Goal: Information Seeking & Learning: Learn about a topic

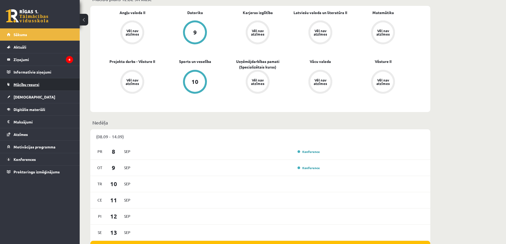
scroll to position [106, 0]
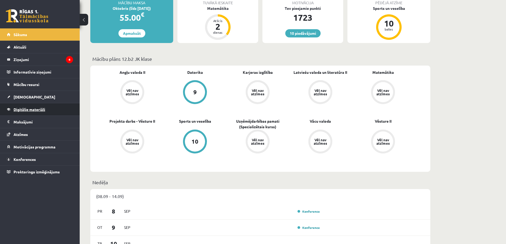
click at [39, 109] on span "Digitālie materiāli" at bounding box center [30, 109] width 32 height 5
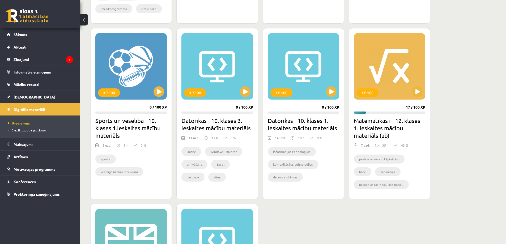
scroll to position [292, 0]
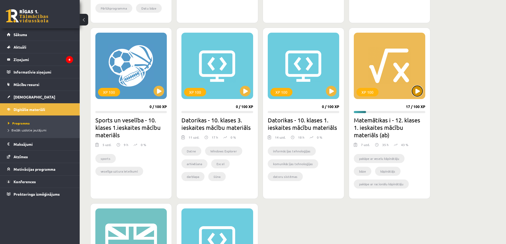
click at [418, 91] on button at bounding box center [417, 91] width 11 height 11
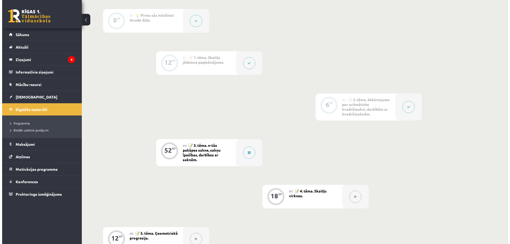
scroll to position [186, 0]
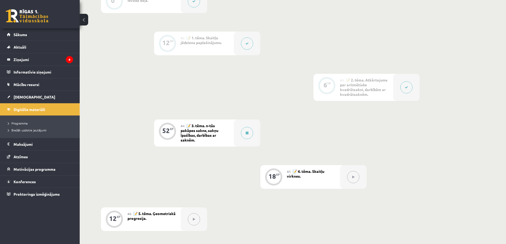
click at [200, 134] on span "📝 3. tēma. n-tās pakāpes sakne, sakņu īpašības, darbības ar saknēm." at bounding box center [200, 132] width 38 height 19
click at [248, 135] on button at bounding box center [247, 133] width 12 height 12
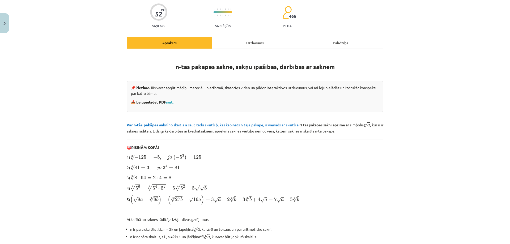
scroll to position [40, 0]
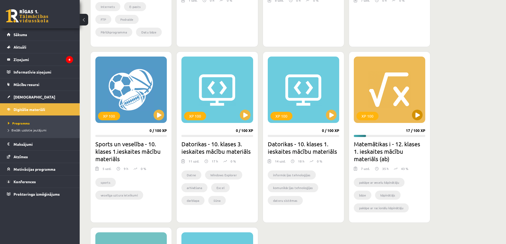
scroll to position [265, 0]
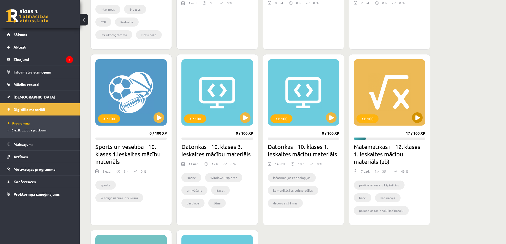
click at [367, 89] on div "XP 100" at bounding box center [389, 92] width 71 height 66
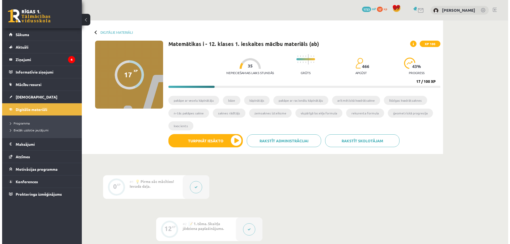
scroll to position [106, 0]
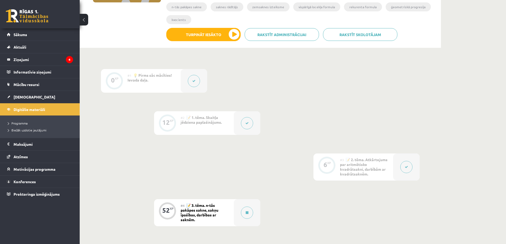
click at [220, 122] on span "📝 1. tēma. Skaitļa jēdziena paplašinājums." at bounding box center [201, 120] width 41 height 10
click at [249, 126] on button at bounding box center [247, 123] width 12 height 12
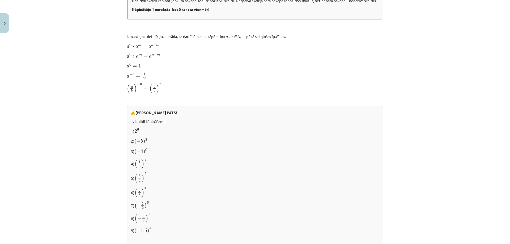
scroll to position [159, 0]
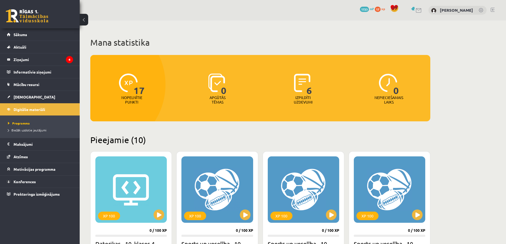
scroll to position [265, 0]
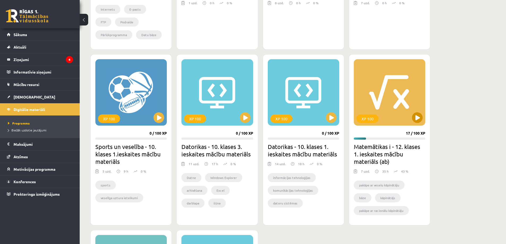
click at [381, 125] on div "XP 100" at bounding box center [389, 92] width 71 height 66
click at [399, 111] on div "XP 100" at bounding box center [389, 92] width 71 height 66
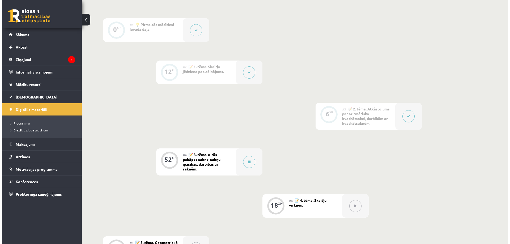
scroll to position [159, 0]
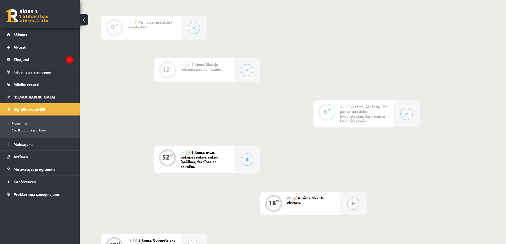
click at [242, 75] on div at bounding box center [247, 70] width 27 height 24
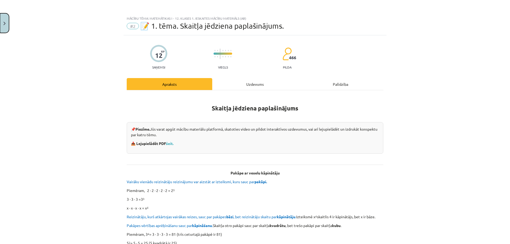
click at [7, 25] on button "Close" at bounding box center [4, 23] width 9 height 20
click at [378, 123] on div "Mācību tēma: Matemātikas i - 12. klases 1. ieskaites mācību materiāls (ab) #2 📝…" at bounding box center [255, 122] width 510 height 244
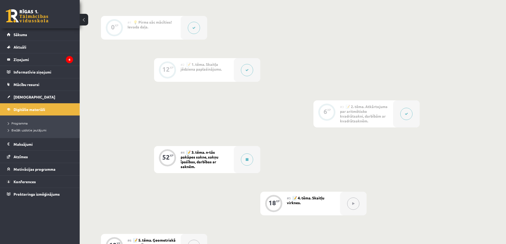
click at [367, 115] on span "📝 2. tēma. Atkārtojums par aritmētisko kvadrātsakni, darbībām ar kvadrātsaknēm." at bounding box center [364, 113] width 48 height 19
click at [408, 115] on button at bounding box center [406, 114] width 12 height 12
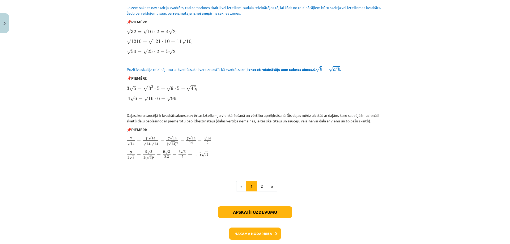
scroll to position [604, 0]
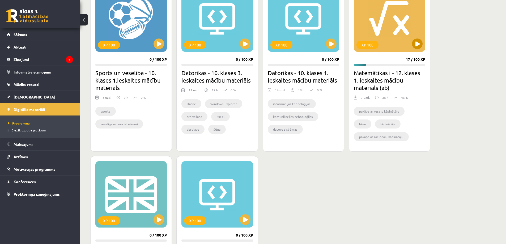
scroll to position [292, 0]
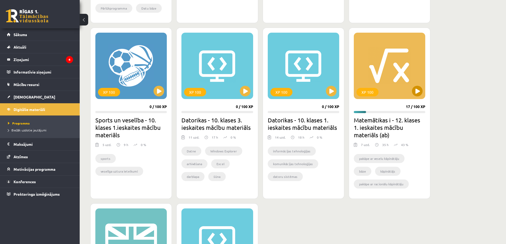
click at [403, 93] on div "XP 100" at bounding box center [389, 66] width 71 height 66
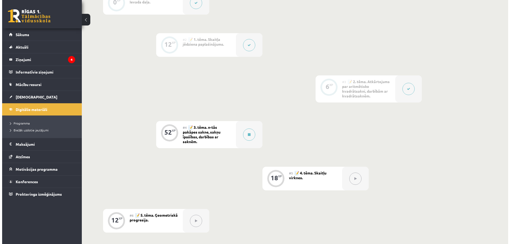
scroll to position [186, 0]
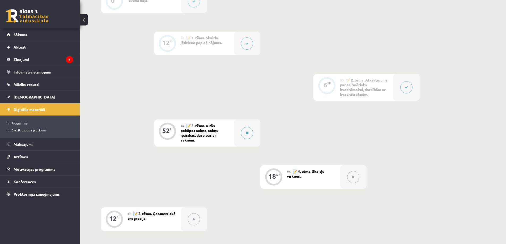
click at [247, 134] on icon at bounding box center [247, 132] width 3 height 3
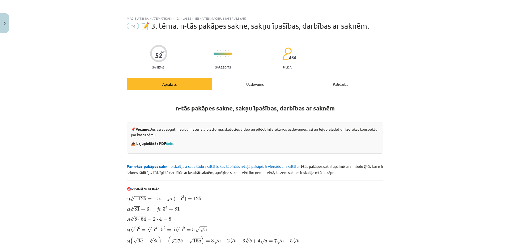
scroll to position [80, 0]
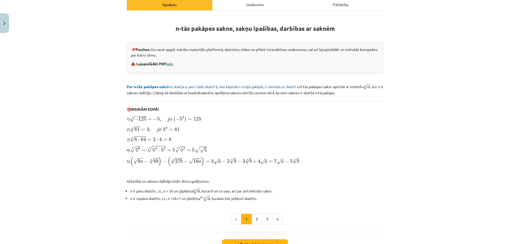
click at [171, 64] on link "šeit." at bounding box center [169, 63] width 7 height 5
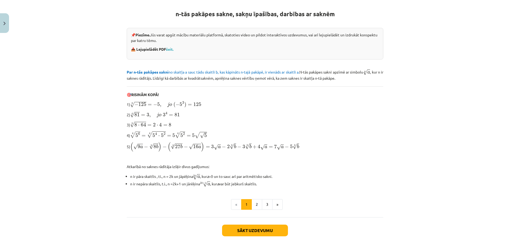
scroll to position [66, 0]
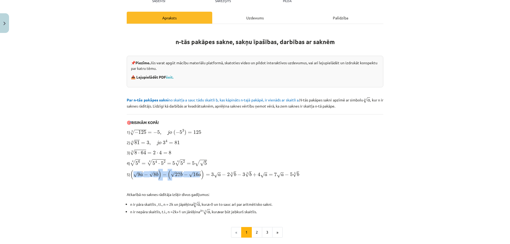
drag, startPoint x: 135, startPoint y: 174, endPoint x: 200, endPoint y: 173, distance: 65.6
click at [199, 173] on span "( √ 9 a − 3 √ 8 b ) − ( 3 √ 27 b − √ 16 a ) = 3 √ a − 2 3 √ b − 3 3 √ b + 4 √ a…" at bounding box center [214, 175] width 169 height 10
click at [212, 181] on div "n-tās pakāpes sakne, sakņu īpašības, darbības ar saknēm 📌 Piezīme. Jūs varat ap…" at bounding box center [255, 122] width 256 height 186
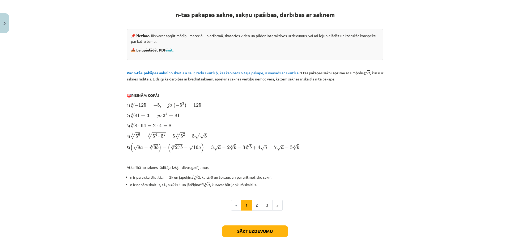
scroll to position [119, 0]
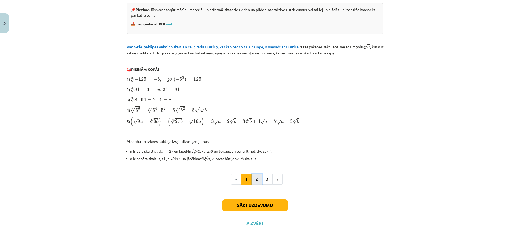
click at [253, 181] on button "2" at bounding box center [256, 179] width 11 height 11
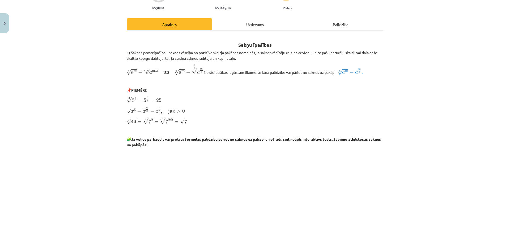
scroll to position [0, 0]
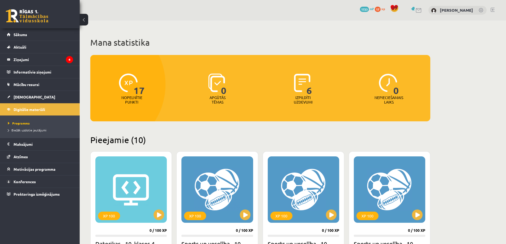
scroll to position [292, 0]
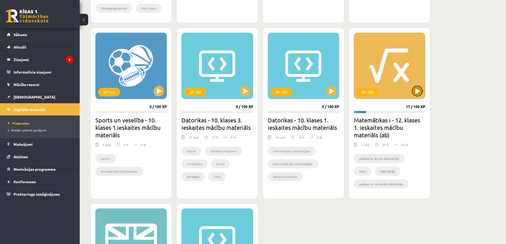
click at [420, 92] on button at bounding box center [417, 91] width 11 height 11
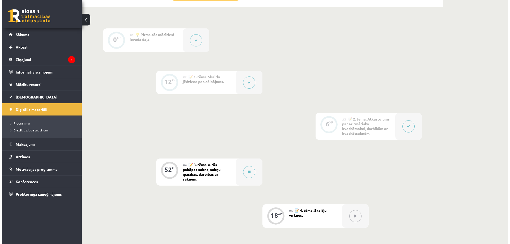
scroll to position [159, 0]
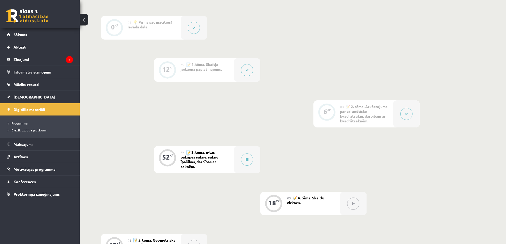
click at [411, 113] on button at bounding box center [406, 114] width 12 height 12
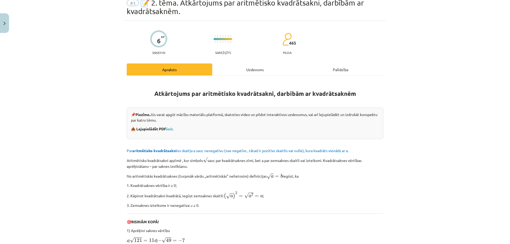
scroll to position [0, 0]
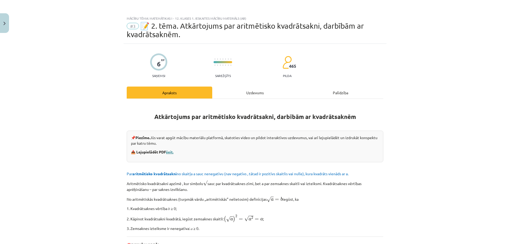
click at [170, 152] on link "šeit." at bounding box center [169, 151] width 7 height 5
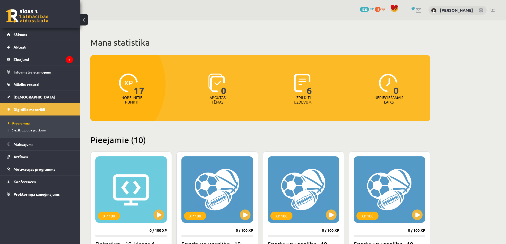
scroll to position [292, 0]
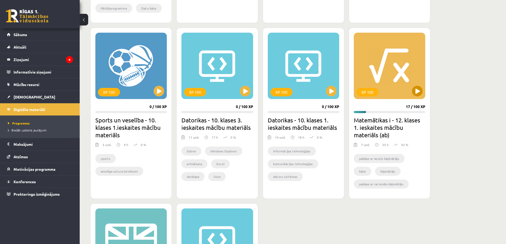
click at [414, 96] on div "XP 100" at bounding box center [389, 66] width 71 height 66
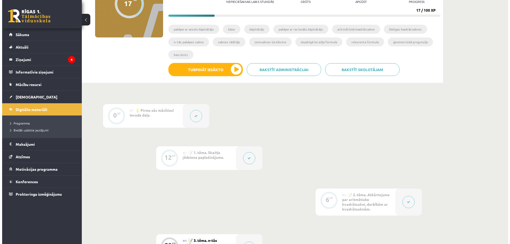
scroll to position [159, 0]
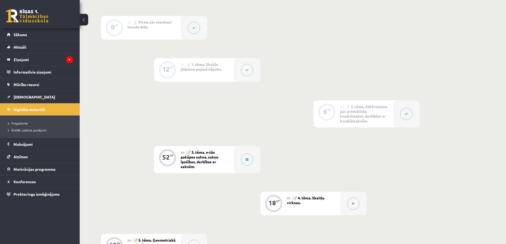
click at [230, 70] on div "#2 📝 1. tēma. Skaitļa jēdziena paplašinājums." at bounding box center [207, 70] width 53 height 24
click at [245, 72] on button at bounding box center [247, 70] width 12 height 12
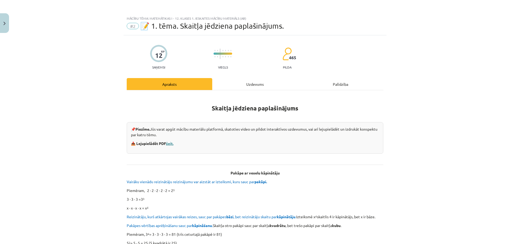
click at [169, 144] on link "šeit." at bounding box center [169, 143] width 7 height 5
click at [3, 25] on button "Close" at bounding box center [4, 23] width 9 height 20
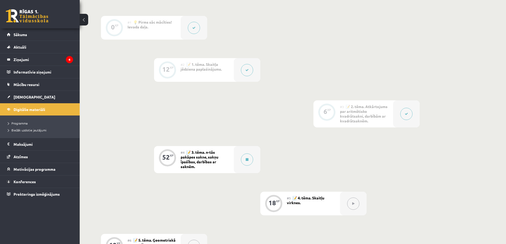
click at [174, 161] on div "52 XP" at bounding box center [167, 157] width 16 height 16
click at [250, 159] on button at bounding box center [247, 159] width 12 height 12
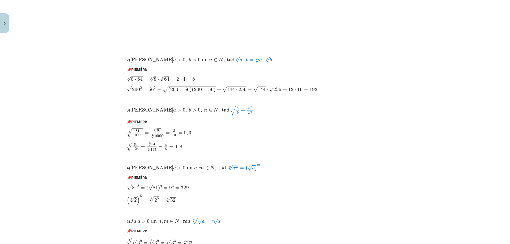
scroll to position [401, 0]
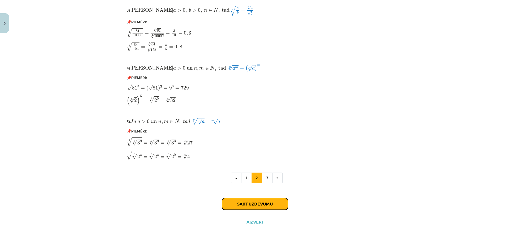
click at [240, 202] on button "Sākt uzdevumu" at bounding box center [255, 204] width 66 height 12
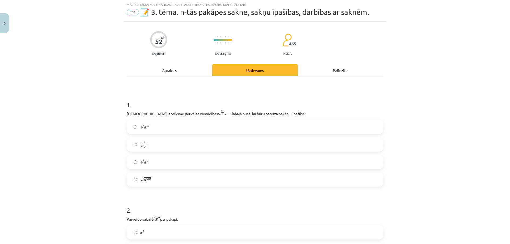
scroll to position [13, 0]
click at [140, 126] on span "√" at bounding box center [142, 127] width 4 height 5
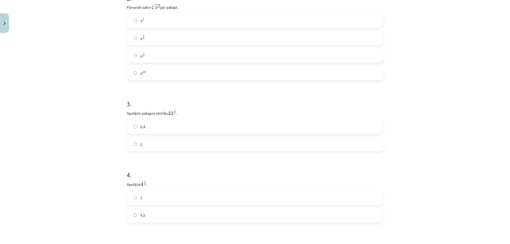
scroll to position [199, 0]
click at [154, 175] on label "2" at bounding box center [254, 170] width 255 height 13
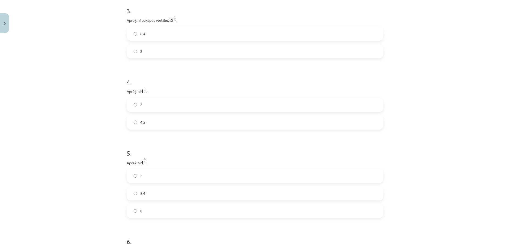
click at [177, 126] on label "4,5" at bounding box center [254, 122] width 255 height 13
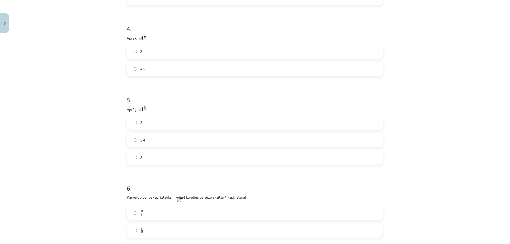
scroll to position [372, 0]
click at [183, 143] on label "5,4" at bounding box center [254, 140] width 255 height 13
click at [119, 129] on div "Mācību tēma: Matemātikas i - 12. klases 1. ieskaites mācību materiāls (ab) #4 📝…" at bounding box center [255, 122] width 510 height 244
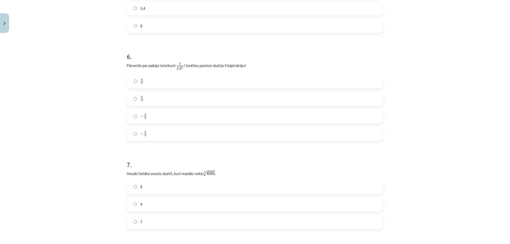
scroll to position [478, 0]
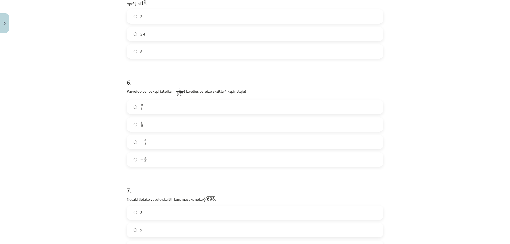
click at [151, 111] on label "x 8 x 8" at bounding box center [254, 106] width 255 height 13
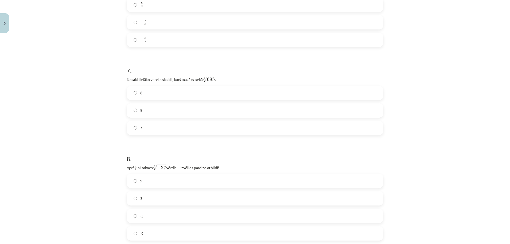
scroll to position [611, 0]
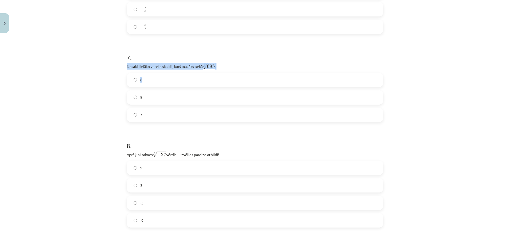
drag, startPoint x: 125, startPoint y: 67, endPoint x: 205, endPoint y: 71, distance: 80.3
click at [205, 71] on div "7 . Nosaki lielāko veselo skaitli, kurš mazāks nekā 3 √ 695 695 3 . 8 9 7" at bounding box center [255, 84] width 256 height 78
click at [230, 68] on p "Nosaki lielāko veselo skaitli, kurš mazāks nekā 3 √ 695 695 3 ." at bounding box center [255, 66] width 256 height 7
click at [171, 76] on label "8" at bounding box center [254, 79] width 255 height 13
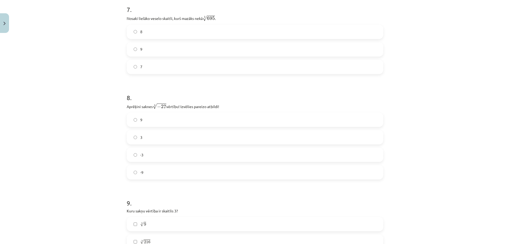
scroll to position [717, 0]
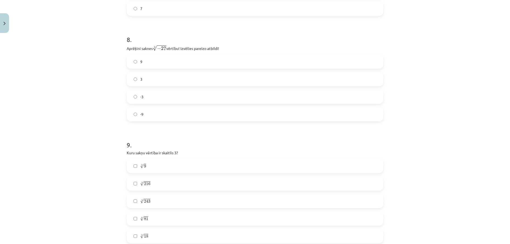
click at [181, 93] on label "-3" at bounding box center [254, 96] width 255 height 13
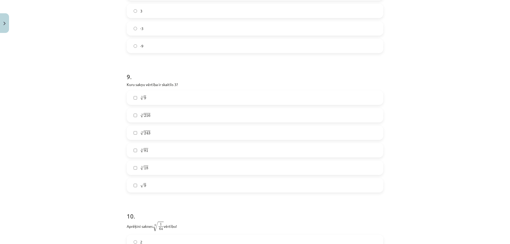
scroll to position [796, 0]
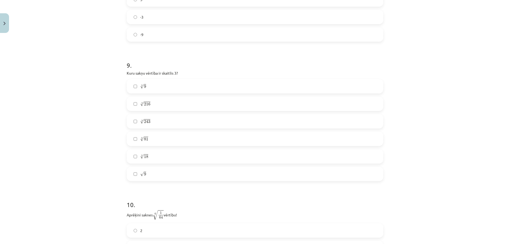
click at [143, 177] on span "√ 9 9" at bounding box center [143, 174] width 6 height 6
click at [165, 141] on label "4 √ 81 81 4" at bounding box center [254, 138] width 255 height 13
click at [181, 125] on label "5 √ 243 243 5" at bounding box center [254, 121] width 255 height 13
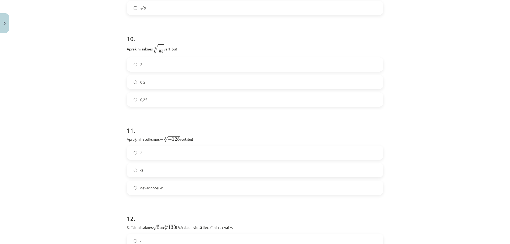
scroll to position [876, 0]
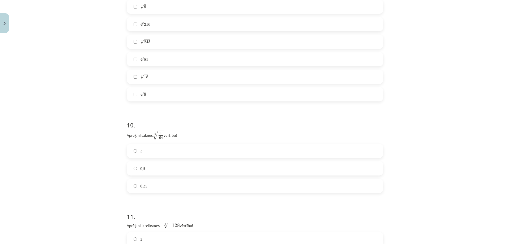
click at [151, 172] on label "0,5" at bounding box center [254, 168] width 255 height 13
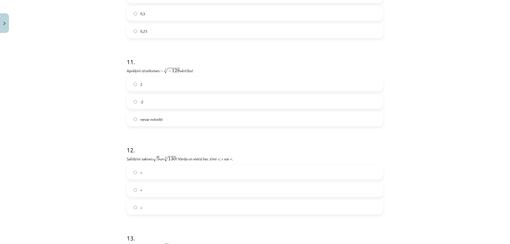
scroll to position [1004, 0]
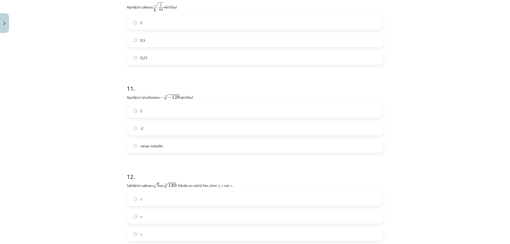
click at [149, 114] on label "2" at bounding box center [254, 110] width 255 height 13
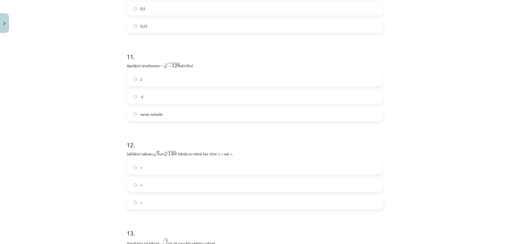
scroll to position [1110, 0]
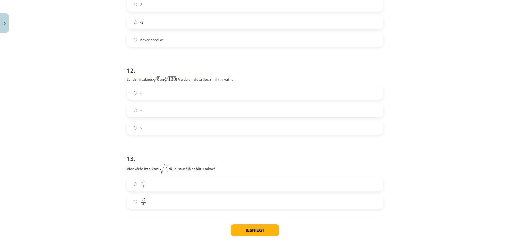
click at [153, 91] on label "<" at bounding box center [254, 92] width 255 height 13
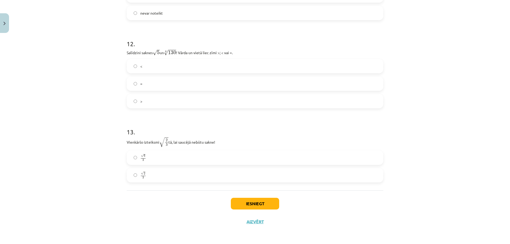
click at [155, 106] on label ">" at bounding box center [254, 101] width 255 height 13
click at [161, 179] on label "√ 2 3 2 3" at bounding box center [254, 175] width 255 height 13
click at [241, 203] on button "Iesniegt" at bounding box center [255, 204] width 48 height 12
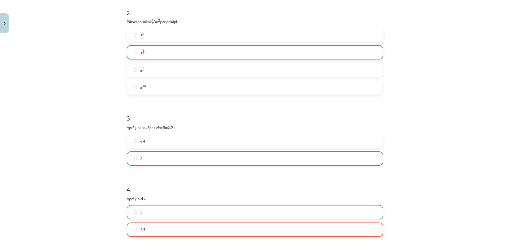
scroll to position [292, 0]
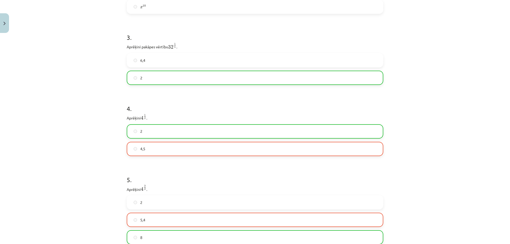
click at [151, 150] on label "4,5" at bounding box center [254, 148] width 255 height 13
click at [149, 134] on label "2" at bounding box center [254, 131] width 255 height 13
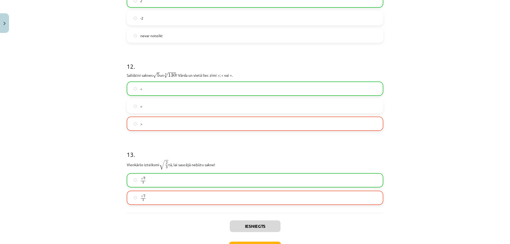
scroll to position [1154, 0]
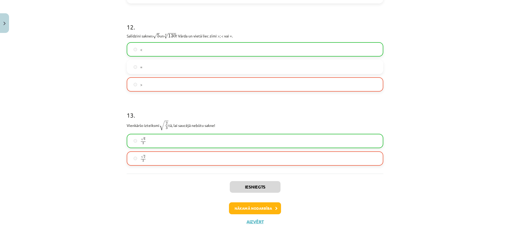
click at [259, 193] on div "Iesniegts Nākamā nodarbība Aizvērt" at bounding box center [255, 201] width 256 height 54
click at [256, 207] on button "Nākamā nodarbība" at bounding box center [255, 208] width 52 height 12
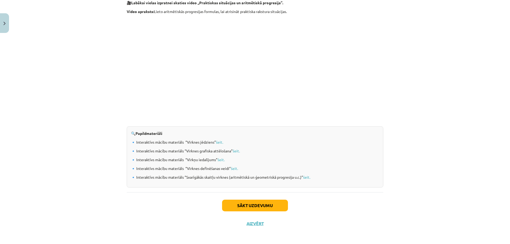
scroll to position [500, 0]
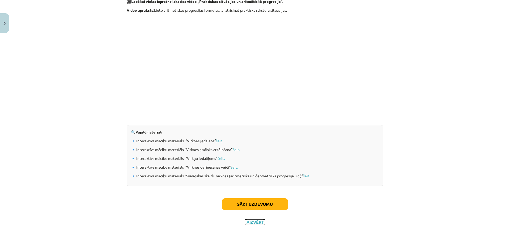
click at [259, 222] on button "Aizvērt" at bounding box center [255, 222] width 20 height 5
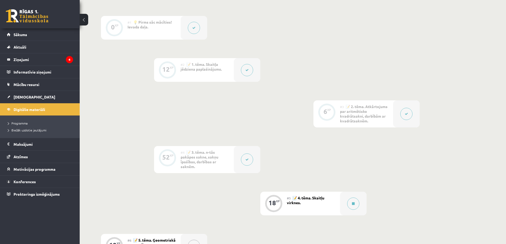
click at [217, 161] on div "#4 📝 3. tēma. n-tās pakāpes sakne, sakņu īpašības, darbības ar saknēm." at bounding box center [207, 159] width 53 height 27
click at [242, 160] on button at bounding box center [247, 159] width 12 height 12
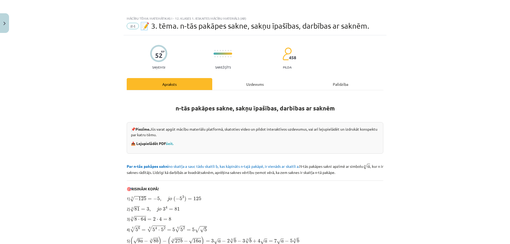
click at [265, 76] on div "52 XP Saņemsi Sarežģīts 458 pilda Apraksts Uzdevums Palīdzība n-tās pakāpes sak…" at bounding box center [254, 201] width 263 height 333
click at [260, 83] on div "Uzdevums" at bounding box center [254, 84] width 85 height 12
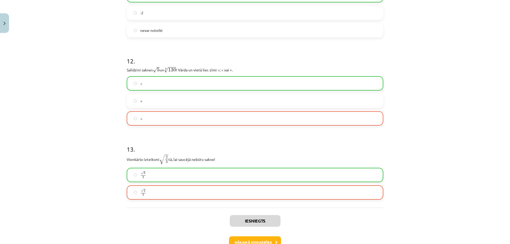
scroll to position [1154, 0]
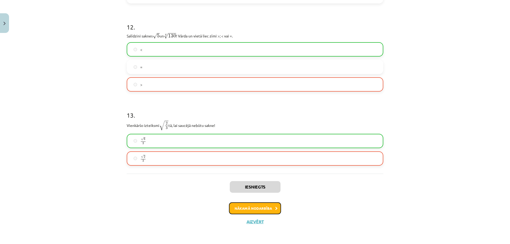
click at [251, 211] on button "Nākamā nodarbība" at bounding box center [255, 208] width 52 height 12
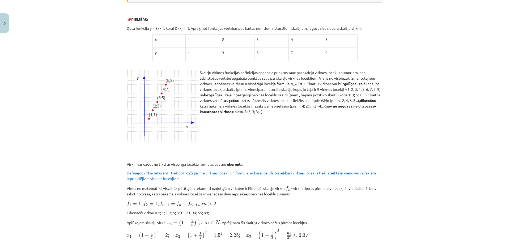
scroll to position [0, 0]
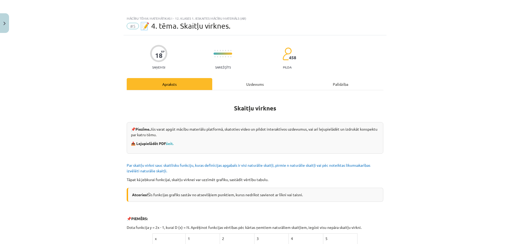
click at [172, 146] on div "📌 Piezīme. Jūs varat apgūt mācību materiālu platformā, skatoties video un pildo…" at bounding box center [255, 138] width 256 height 32
click at [170, 143] on link "šeit." at bounding box center [169, 143] width 7 height 5
click at [252, 83] on div "Uzdevums" at bounding box center [254, 84] width 85 height 12
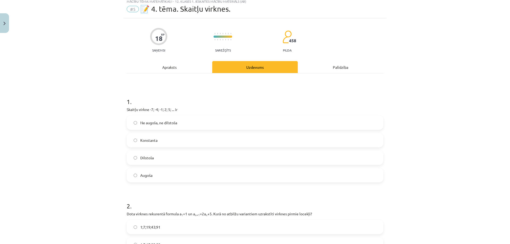
scroll to position [27, 0]
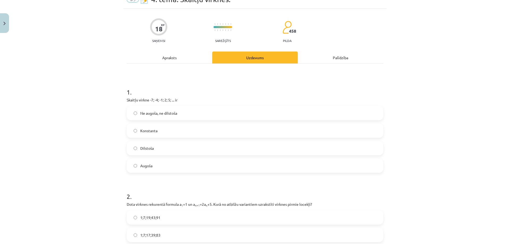
click at [167, 163] on label "Augoša" at bounding box center [254, 165] width 255 height 13
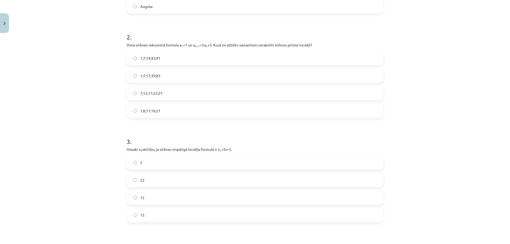
scroll to position [133, 0]
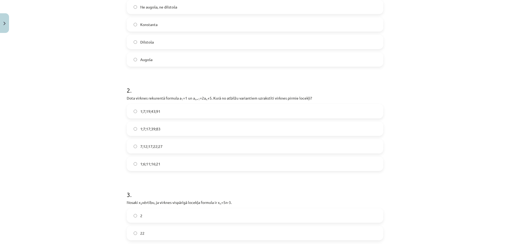
drag, startPoint x: 222, startPoint y: 117, endPoint x: 233, endPoint y: 91, distance: 28.3
click at [233, 91] on h1 "2 ." at bounding box center [255, 85] width 256 height 16
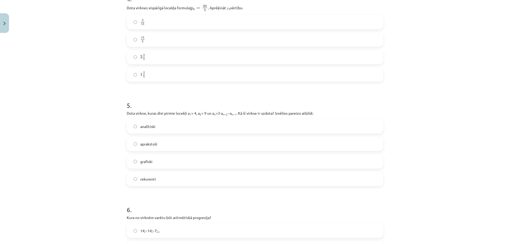
scroll to position [435, 0]
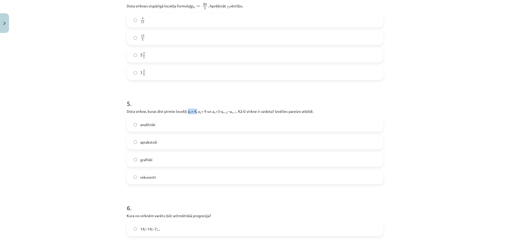
drag, startPoint x: 186, startPoint y: 112, endPoint x: 195, endPoint y: 112, distance: 9.3
click at [195, 112] on p "Dota virkne, kuras divi pirmie locekļi a 1 = 4, a 2 = 9 un a n =3⋅a n−2 −a n−1 …" at bounding box center [255, 112] width 256 height 6
click at [204, 113] on p "Dota virkne, kuras divi pirmie locekļi a 1 = 4, a 2 = 9 un a n =3⋅a n−2 −a n−1 …" at bounding box center [255, 112] width 256 height 6
drag, startPoint x: 197, startPoint y: 110, endPoint x: 208, endPoint y: 112, distance: 10.8
click at [208, 112] on p "Dota virkne, kuras divi pirmie locekļi a 1 = 4, a 2 = 9 un a n =3⋅a n−2 −a n−1 …" at bounding box center [255, 112] width 256 height 6
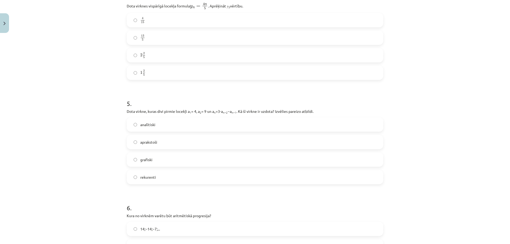
click at [209, 112] on p "Dota virkne, kuras divi pirmie locekļi a 1 = 4, a 2 = 9 un a n =3⋅a n−2 −a n−1 …" at bounding box center [255, 112] width 256 height 6
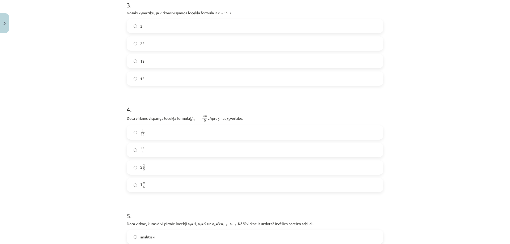
scroll to position [461, 0]
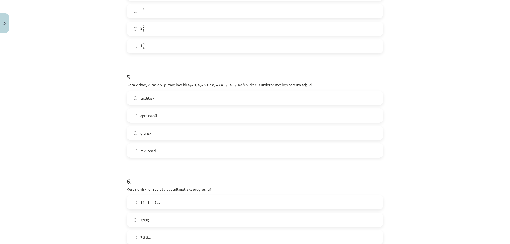
click at [143, 152] on span "rekurenti" at bounding box center [148, 151] width 16 height 6
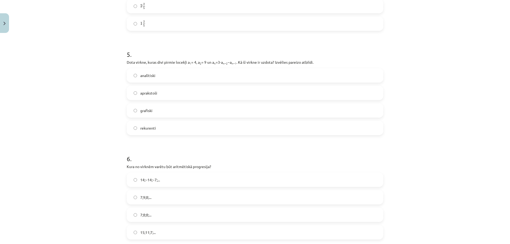
scroll to position [541, 0]
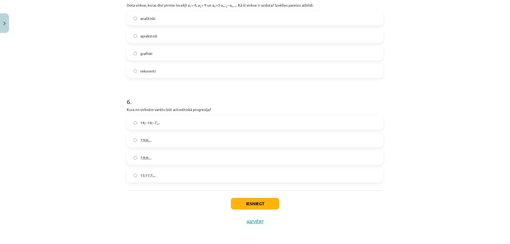
click at [160, 141] on label "7;9;8;..." at bounding box center [254, 140] width 255 height 13
click at [251, 205] on button "Iesniegt" at bounding box center [255, 204] width 48 height 12
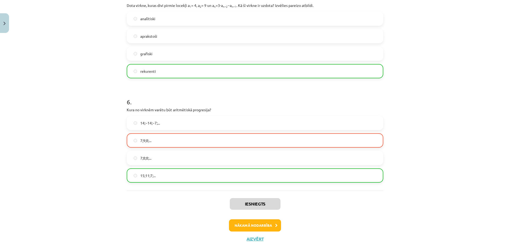
scroll to position [557, 0]
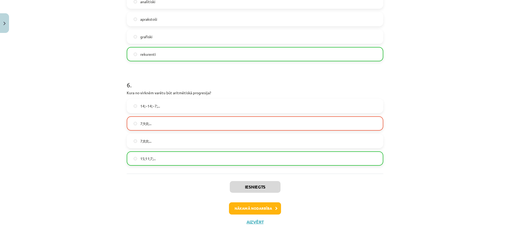
click at [154, 125] on label "7;9;8;..." at bounding box center [254, 123] width 255 height 13
click at [175, 159] on label "15;11;7;..." at bounding box center [254, 158] width 255 height 13
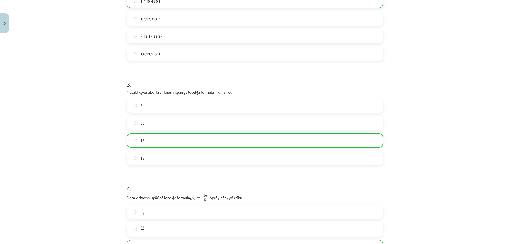
scroll to position [239, 0]
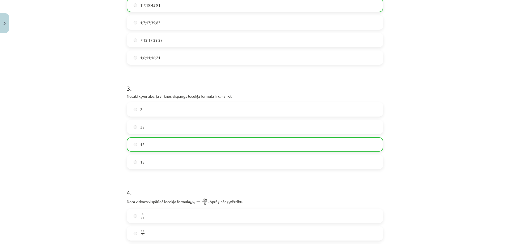
click at [173, 141] on label "12" at bounding box center [254, 144] width 255 height 13
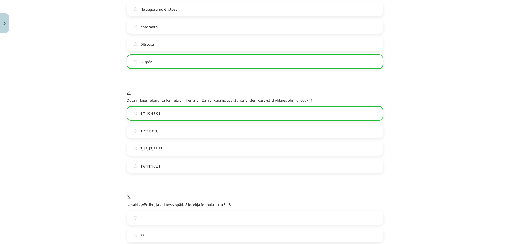
scroll to position [133, 0]
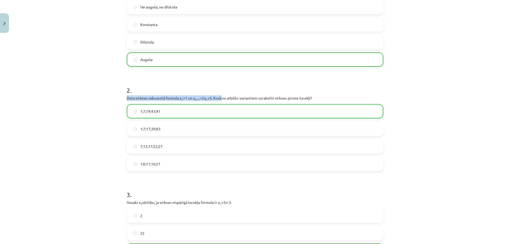
drag, startPoint x: 120, startPoint y: 100, endPoint x: 221, endPoint y: 100, distance: 101.7
click at [221, 100] on div "Mācību tēma: Matemātikas i - 12. klases 1. ieskaites mācību materiāls (ab) #5 📝…" at bounding box center [255, 122] width 510 height 244
click at [211, 88] on h1 "2 ." at bounding box center [255, 85] width 256 height 16
drag, startPoint x: 177, startPoint y: 98, endPoint x: 184, endPoint y: 98, distance: 7.4
click at [184, 98] on p "Dota virknes rekurentā formula a 1 =1 un a n+1 =2a n +5. Kurā no atbilžu varian…" at bounding box center [255, 98] width 256 height 6
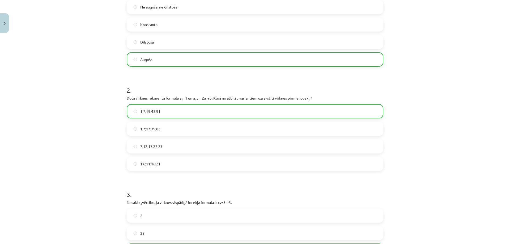
click at [190, 98] on p "Dota virknes rekurentā formula a 1 =1 un a n+1 =2a n +5. Kurā no atbilžu varian…" at bounding box center [255, 98] width 256 height 6
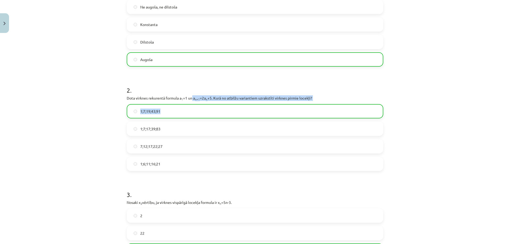
drag, startPoint x: 191, startPoint y: 97, endPoint x: 307, endPoint y: 105, distance: 116.5
click at [307, 105] on div "2 . Dota virknes rekurentā formula a 1 =1 un a n+1 =2a n +5. Kurā no atbilžu va…" at bounding box center [255, 124] width 256 height 94
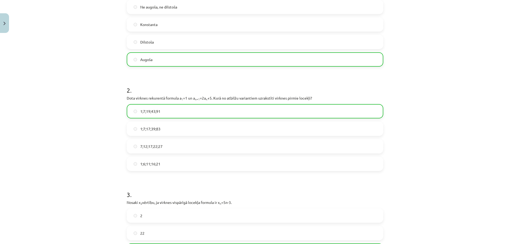
click at [246, 79] on h1 "2 ." at bounding box center [255, 85] width 256 height 16
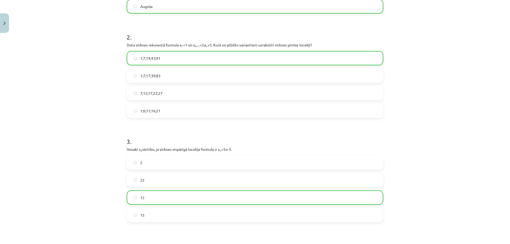
scroll to position [239, 0]
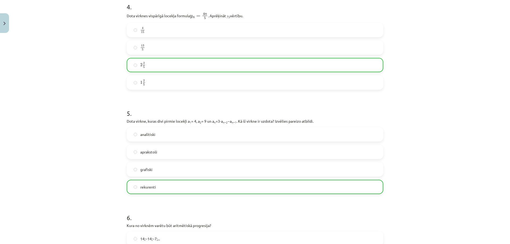
click at [77, 51] on div "Mācību tēma: Matemātikas i - 12. klases 1. ieskaites mācību materiāls (ab) #5 📝…" at bounding box center [255, 122] width 510 height 244
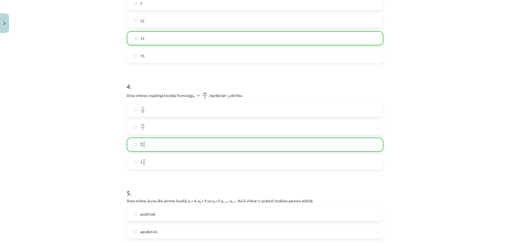
scroll to position [557, 0]
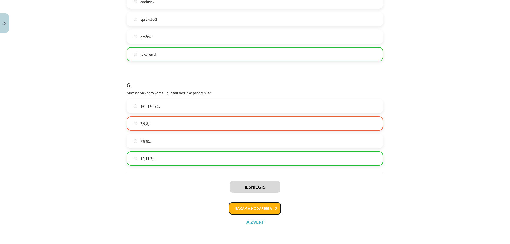
click at [265, 212] on button "Nākamā nodarbība" at bounding box center [255, 208] width 52 height 12
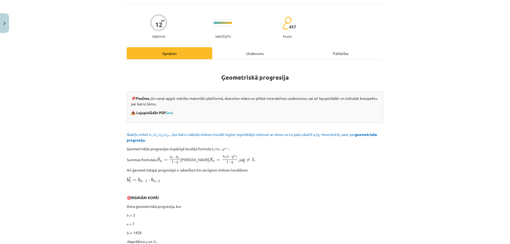
scroll to position [0, 0]
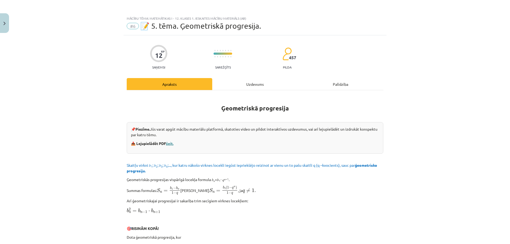
click at [171, 144] on link "šeit." at bounding box center [169, 143] width 7 height 5
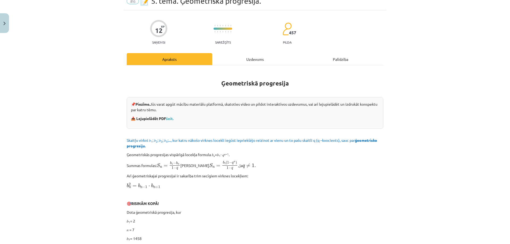
scroll to position [53, 0]
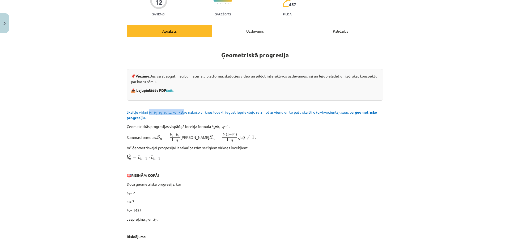
drag, startPoint x: 147, startPoint y: 113, endPoint x: 187, endPoint y: 111, distance: 40.1
click at [186, 111] on span "Skaitļu virkni 𝑏 1 ; 𝑏 2 ; 𝑏 3 ; 𝑏 4 ;..., kur katru nākošo virknes locekli ieg…" at bounding box center [252, 115] width 250 height 10
click at [192, 111] on span "Skaitļu virkni 𝑏 1 ; 𝑏 2 ; 𝑏 3 ; 𝑏 4 ;..., kur katru nākošo virknes locekli ieg…" at bounding box center [252, 115] width 250 height 10
drag, startPoint x: 124, startPoint y: 127, endPoint x: 236, endPoint y: 125, distance: 111.5
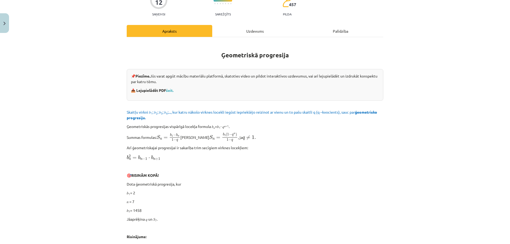
click at [249, 126] on p "Ģeometriskās progresijas vispārīgā locekļa formula 𝑏 𝑛 =𝑏 1 ⋅ 𝑞 𝑛−1 ." at bounding box center [255, 127] width 256 height 6
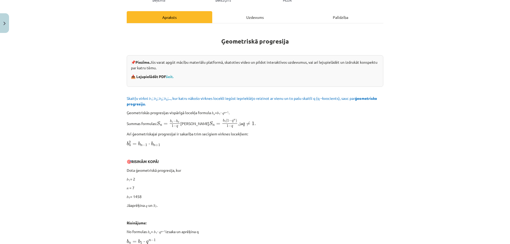
scroll to position [80, 0]
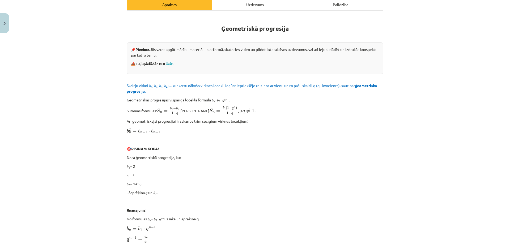
drag, startPoint x: 123, startPoint y: 110, endPoint x: 249, endPoint y: 116, distance: 126.2
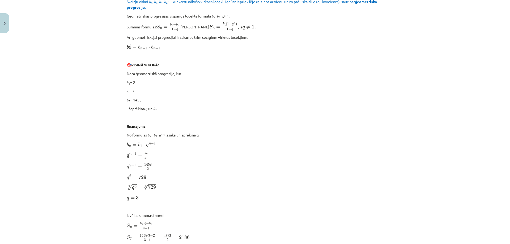
scroll to position [133, 0]
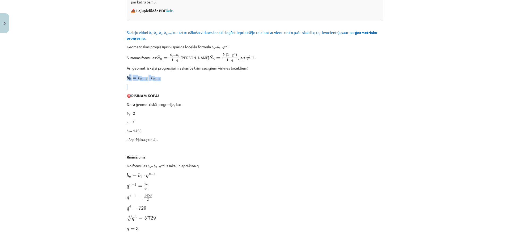
drag, startPoint x: 120, startPoint y: 77, endPoint x: 169, endPoint y: 83, distance: 49.7
click at [169, 83] on div "Mācību tēma: Matemātikas i - 12. klases 1. ieskaites mācību materiāls (ab) #6 📝…" at bounding box center [255, 122] width 510 height 244
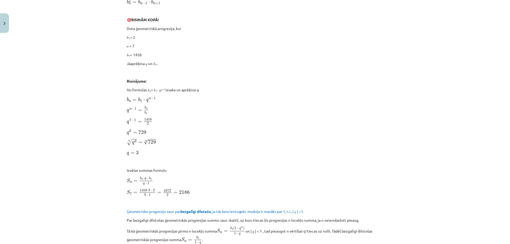
scroll to position [186, 0]
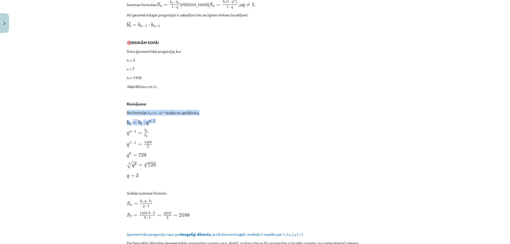
drag, startPoint x: 118, startPoint y: 115, endPoint x: 190, endPoint y: 115, distance: 71.9
click at [190, 115] on div "Mācību tēma: Matemātikas i - 12. klases 1. ieskaites mācību materiāls (ab) #6 📝…" at bounding box center [255, 122] width 510 height 244
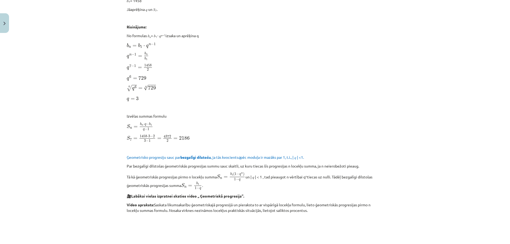
scroll to position [265, 0]
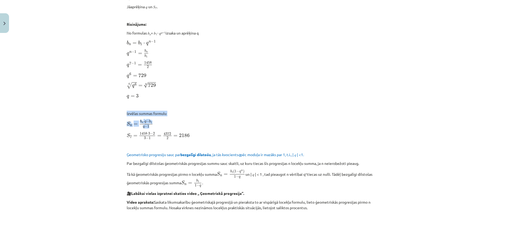
drag, startPoint x: 122, startPoint y: 114, endPoint x: 168, endPoint y: 116, distance: 45.7
click at [168, 116] on div "12 XP Saņemsi Sarežģīts 457 pilda Apraksts Uzdevums Palīdzība Ģeometriskā progr…" at bounding box center [254, 172] width 263 height 805
click at [175, 115] on p "Izvēlas summas formulu" at bounding box center [255, 114] width 256 height 6
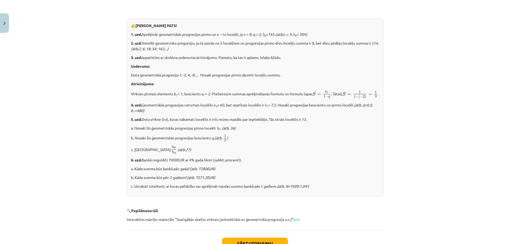
scroll to position [617, 0]
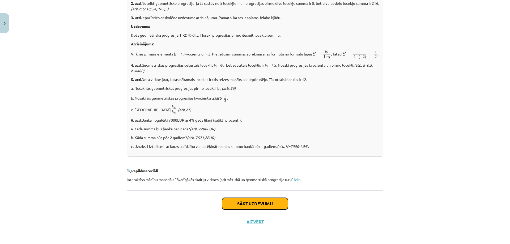
click at [273, 204] on button "Sākt uzdevumu" at bounding box center [255, 204] width 66 height 12
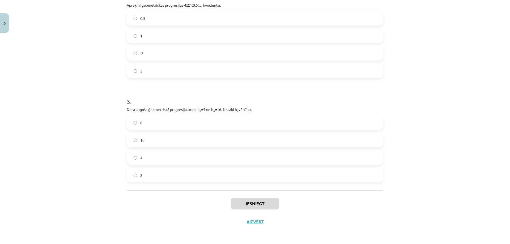
scroll to position [5, 0]
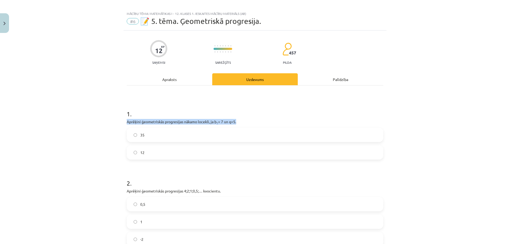
drag, startPoint x: 121, startPoint y: 122, endPoint x: 236, endPoint y: 123, distance: 114.9
click at [236, 123] on div "12 XP Saņemsi Sarežģīts 457 pilda Apraksts Uzdevums Palīdzība 1 . Aprēķini ģeom…" at bounding box center [254, 224] width 263 height 386
click at [244, 119] on p "Aprēķini ģeometriskās progresijas nākamo locekli, ja b 1 = 7 un q=5." at bounding box center [255, 122] width 256 height 6
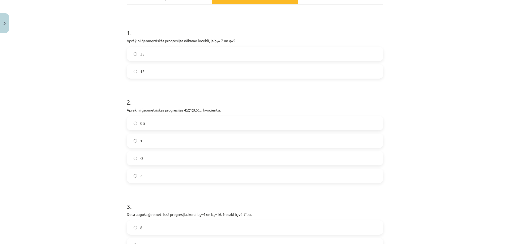
scroll to position [84, 0]
click at [158, 130] on label "0,5" at bounding box center [254, 124] width 255 height 13
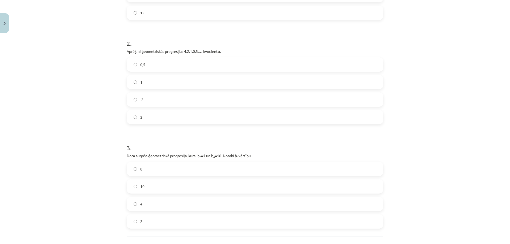
scroll to position [191, 0]
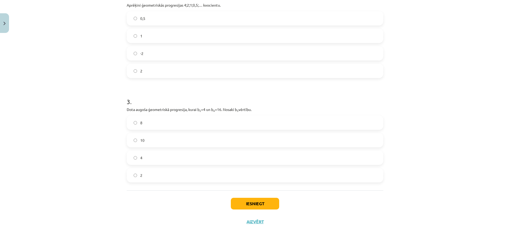
drag, startPoint x: 123, startPoint y: 111, endPoint x: 265, endPoint y: 107, distance: 142.1
click at [265, 107] on div "12 XP Saņemsi Sarežģīts 457 pilda Apraksts Uzdevums Palīdzība 1 . Aprēķini ģeom…" at bounding box center [254, 38] width 263 height 386
click at [234, 98] on h1 "3 ." at bounding box center [255, 97] width 256 height 16
drag, startPoint x: 123, startPoint y: 110, endPoint x: 197, endPoint y: 108, distance: 74.1
click at [197, 108] on div "12 XP Saņemsi Sarežģīts 457 pilda Apraksts Uzdevums Palīdzība 1 . Aprēķini ģeom…" at bounding box center [254, 38] width 263 height 386
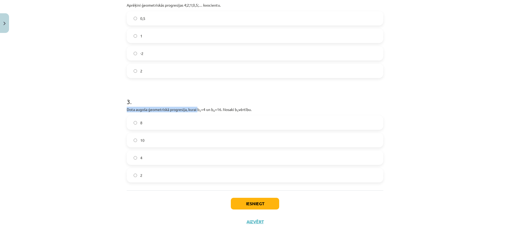
click at [124, 108] on div "12 XP Saņemsi Sarežģīts 457 pilda Apraksts Uzdevums Palīdzība 1 . Aprēķini ģeom…" at bounding box center [254, 38] width 263 height 386
drag, startPoint x: 121, startPoint y: 109, endPoint x: 259, endPoint y: 114, distance: 137.9
click at [259, 114] on div "Mācību tēma: Matemātikas i - 12. klases 1. ieskaites mācību materiāls (ab) #6 📝…" at bounding box center [255, 122] width 510 height 244
click at [260, 107] on p "Dota augoša ģeometriskā progresija, kurai b 2 =4 un b 4 =16. Nosaki b 3 vērtību." at bounding box center [255, 110] width 256 height 6
click at [152, 125] on label "8" at bounding box center [254, 122] width 255 height 13
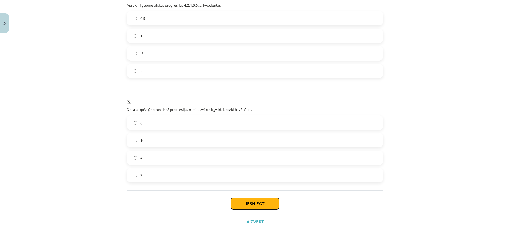
click at [263, 207] on button "Iesniegt" at bounding box center [255, 204] width 48 height 12
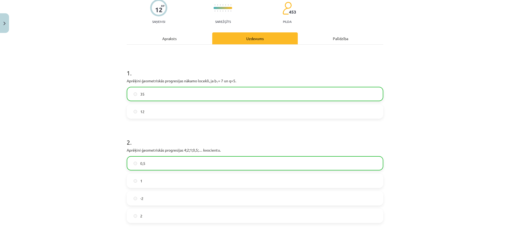
scroll to position [208, 0]
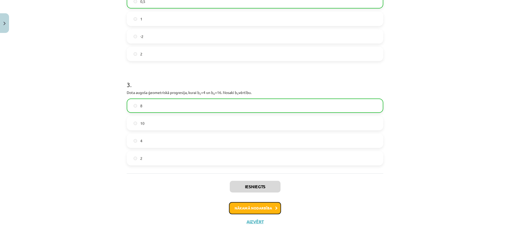
click at [252, 208] on button "Nākamā nodarbība" at bounding box center [255, 208] width 52 height 12
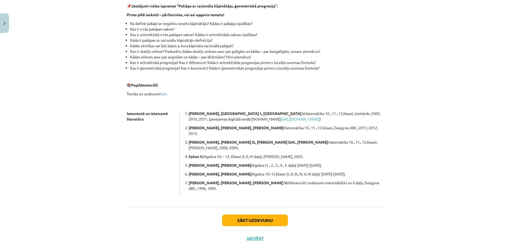
scroll to position [0, 0]
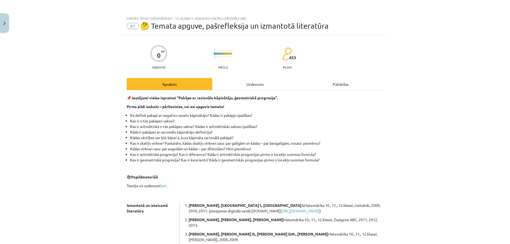
click at [250, 85] on div "Uzdevums" at bounding box center [254, 84] width 85 height 12
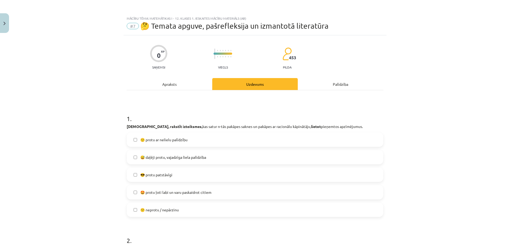
click at [171, 136] on label "🙂 protu ar nelielu palīdzību" at bounding box center [254, 139] width 255 height 13
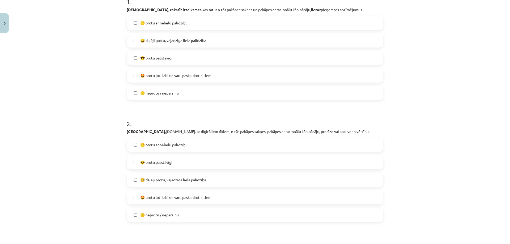
scroll to position [133, 0]
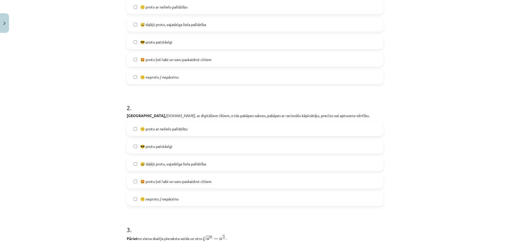
click at [139, 133] on label "🙂 protu ar nelielu palīdzību" at bounding box center [254, 128] width 255 height 13
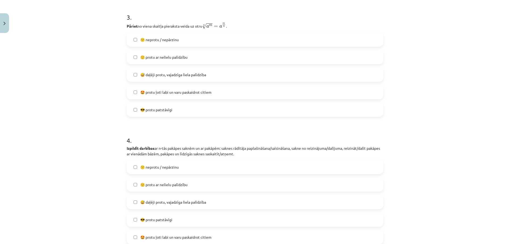
scroll to position [292, 0]
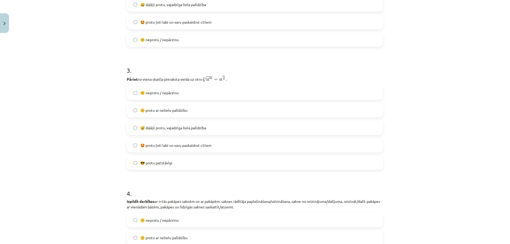
click at [175, 164] on label "😎 protu patstāvīgi" at bounding box center [254, 162] width 255 height 13
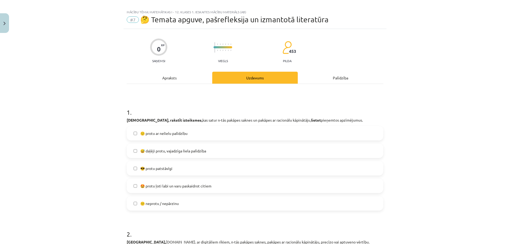
scroll to position [0, 0]
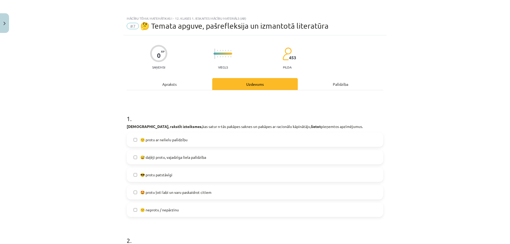
click at [167, 84] on div "Apraksts" at bounding box center [169, 84] width 85 height 12
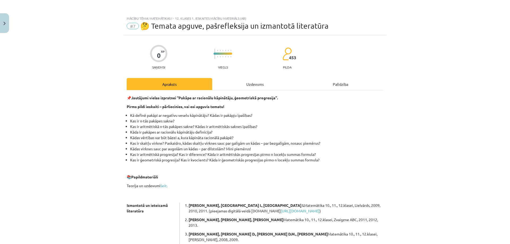
scroll to position [13, 0]
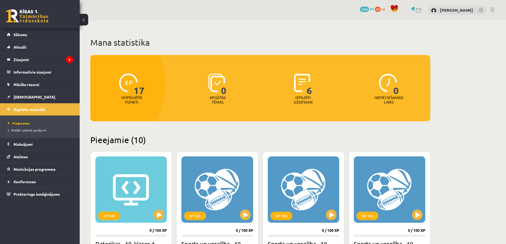
scroll to position [292, 0]
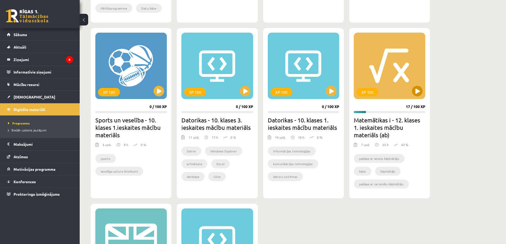
click at [390, 72] on div "XP 100" at bounding box center [389, 66] width 71 height 66
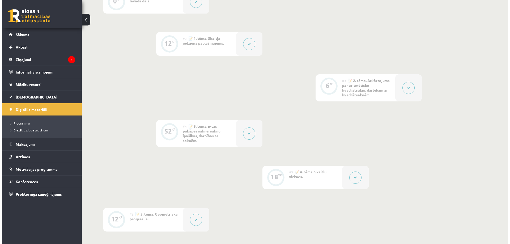
scroll to position [159, 0]
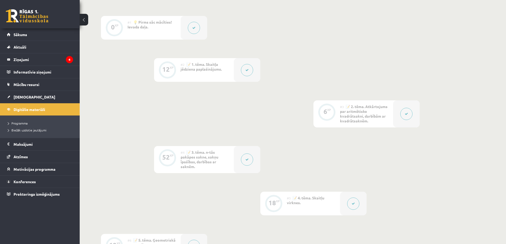
click at [225, 164] on div "#4 📝 3. tēma. n-tās pakāpes sakne, sakņu īpašības, darbības ar saknēm." at bounding box center [207, 159] width 53 height 27
click at [245, 158] on icon at bounding box center [246, 159] width 3 height 3
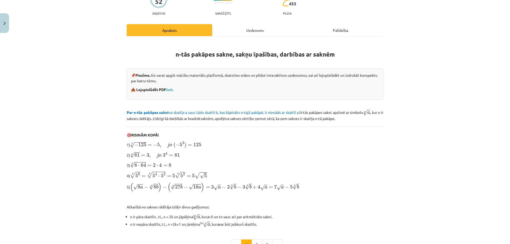
scroll to position [0, 0]
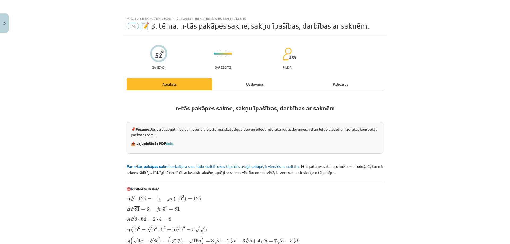
click at [244, 82] on div "Uzdevums" at bounding box center [254, 84] width 85 height 12
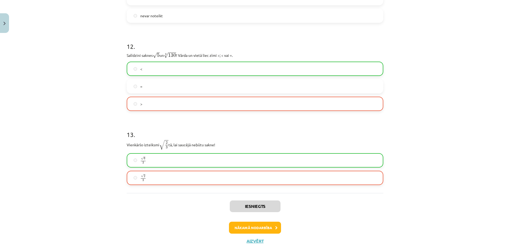
scroll to position [1154, 0]
